Goal: Task Accomplishment & Management: Manage account settings

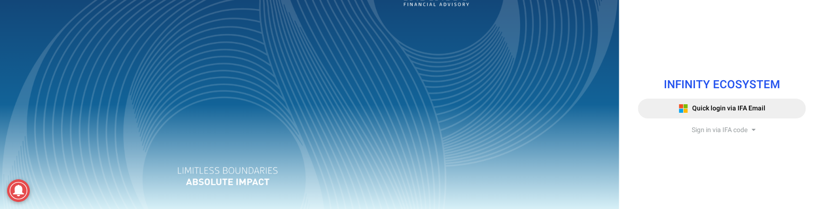
click at [715, 129] on span "Sign in via IFA code" at bounding box center [719, 130] width 56 height 10
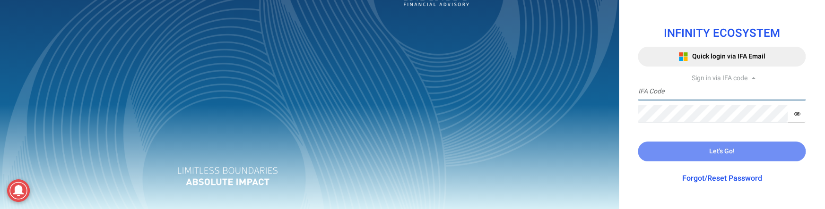
click at [676, 90] on input "text" at bounding box center [721, 91] width 168 height 17
type input "I"
type input "TRACE3"
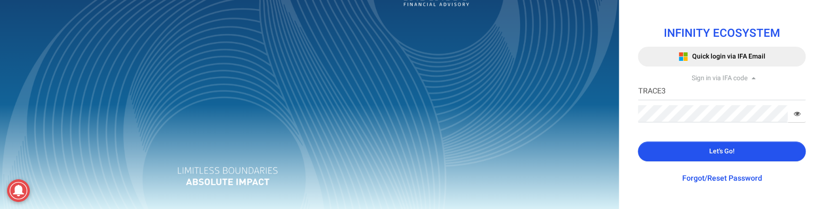
click at [673, 150] on button "Let's Go!" at bounding box center [721, 152] width 168 height 20
